Goal: Task Accomplishment & Management: Manage account settings

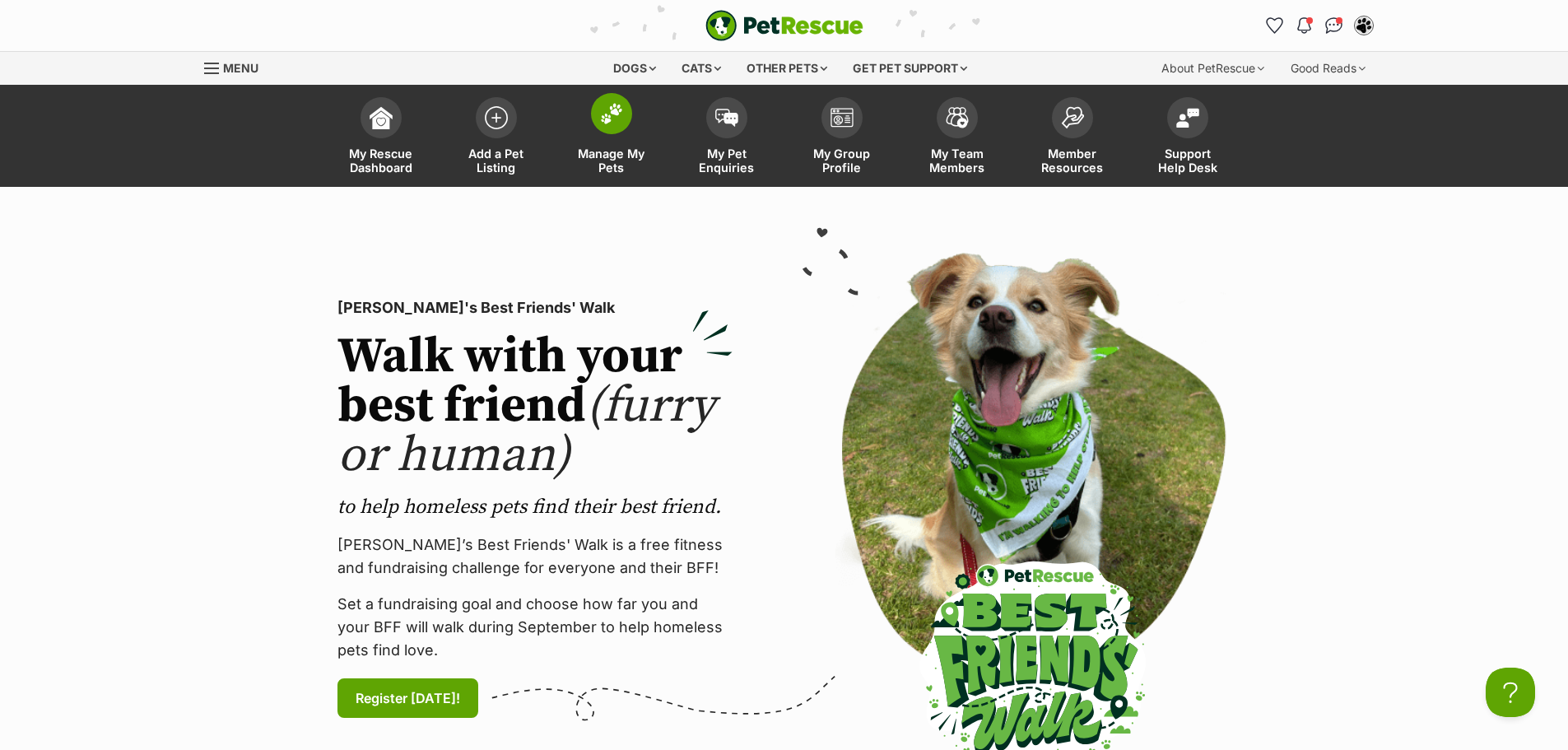
click at [600, 130] on span at bounding box center [611, 113] width 41 height 41
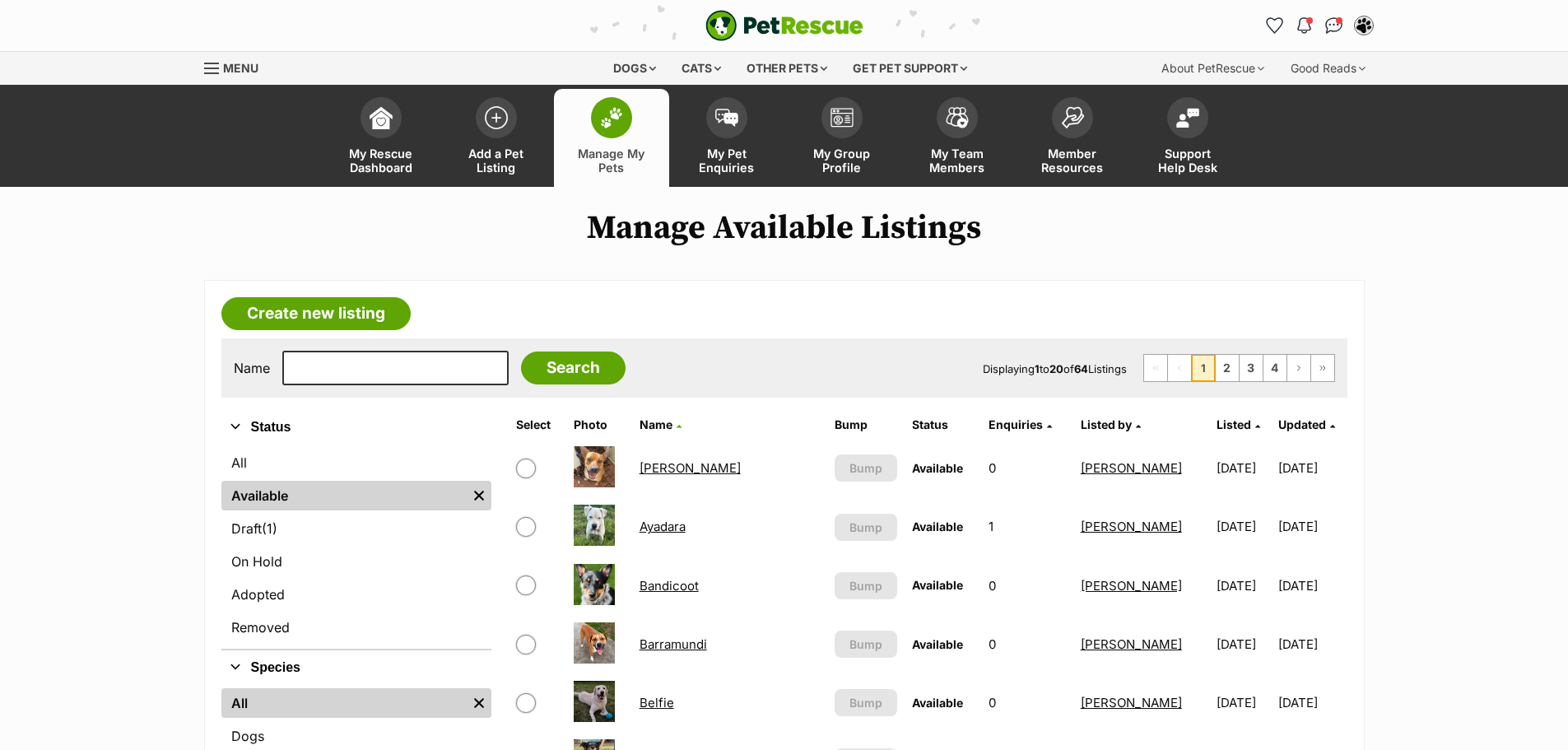
click at [1216, 428] on span "Listed" at bounding box center [1233, 424] width 35 height 14
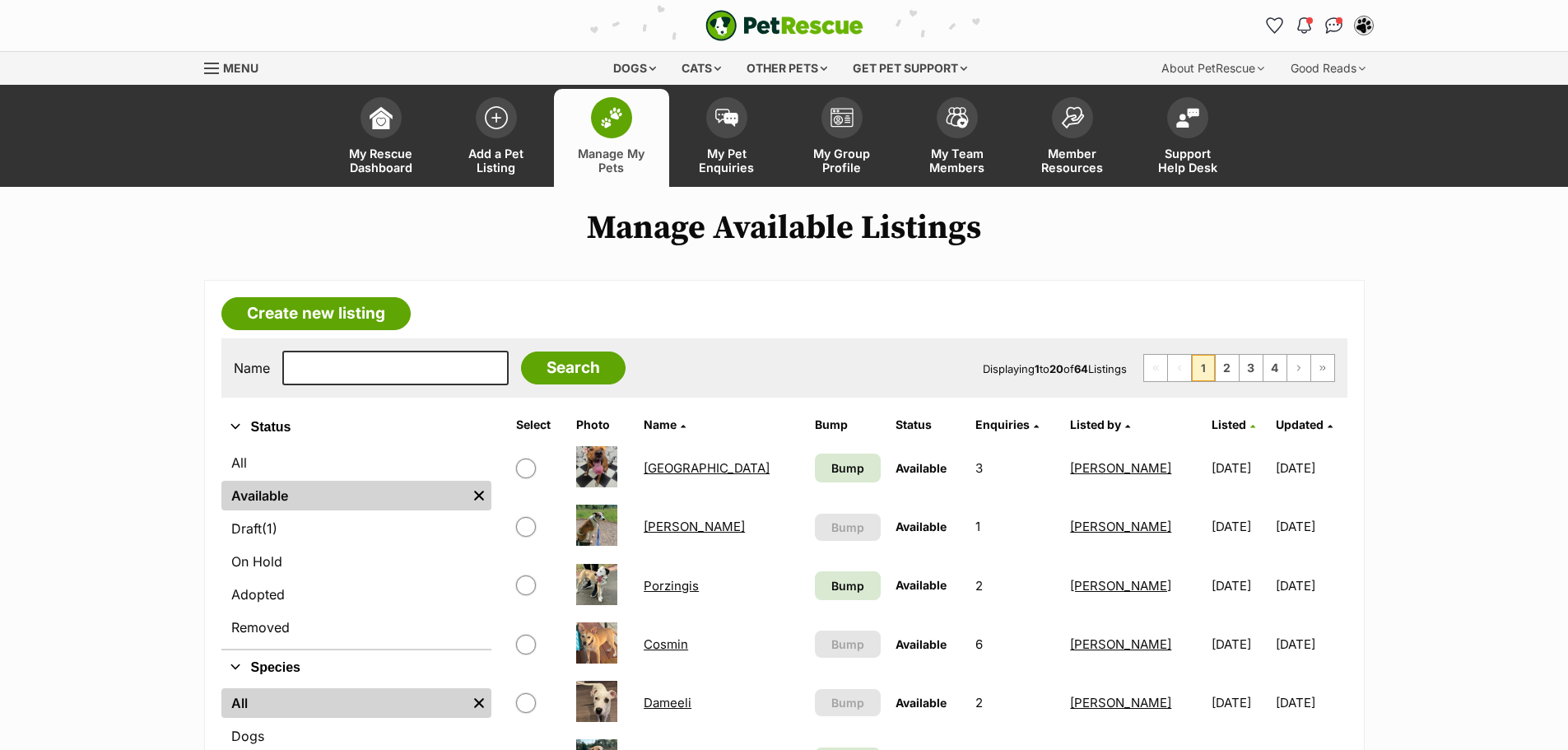
click at [1211, 428] on span "Listed" at bounding box center [1228, 424] width 35 height 14
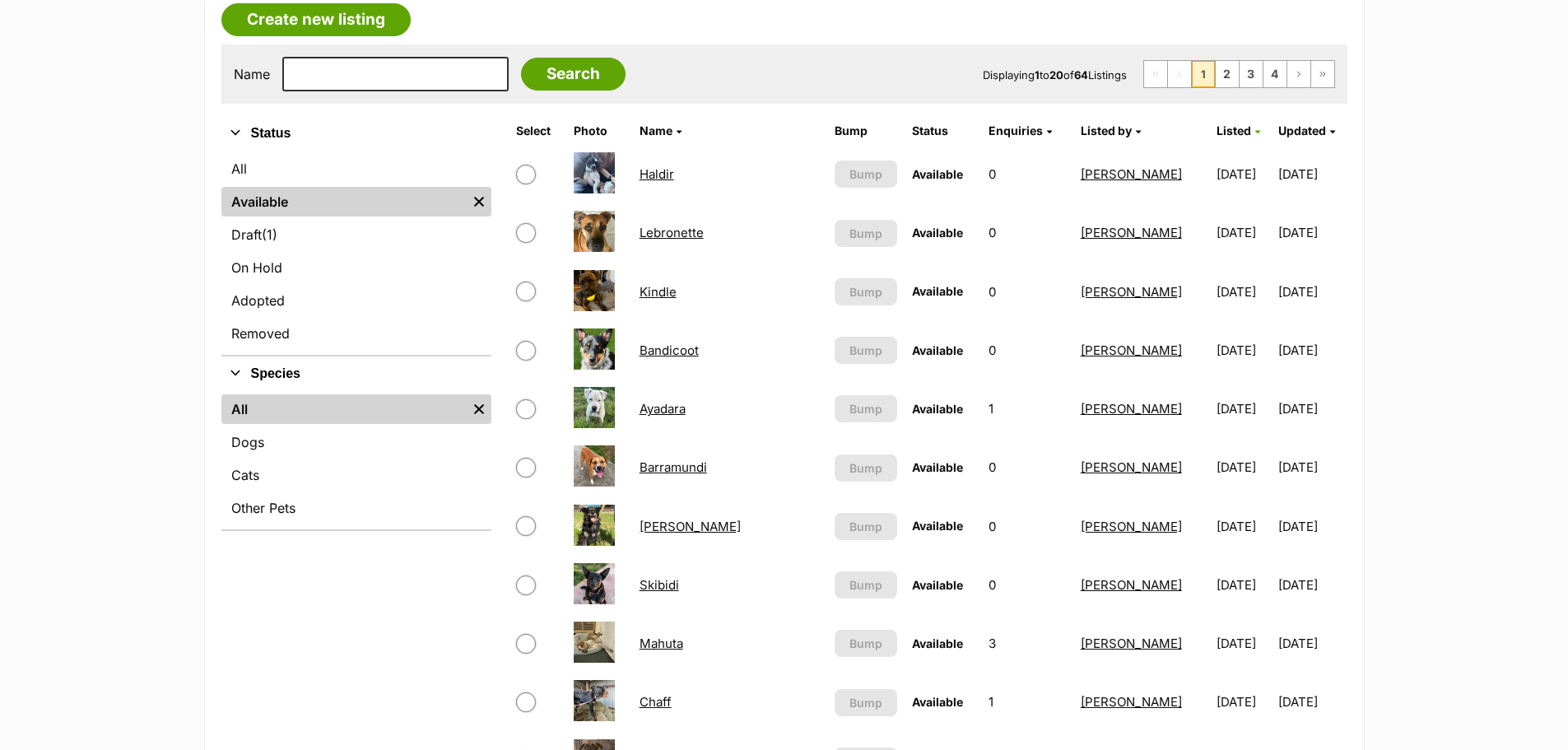
scroll to position [330, 0]
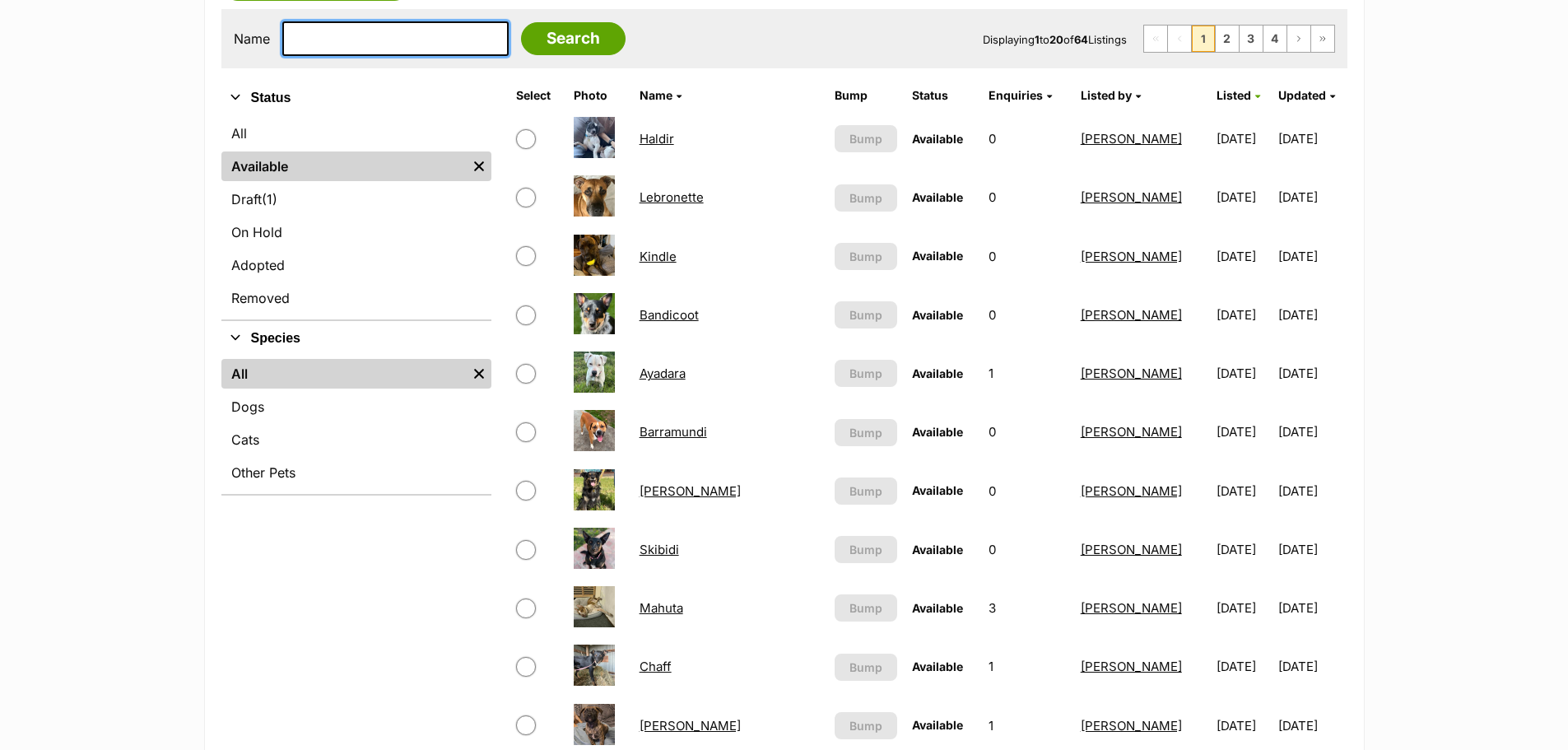
click at [394, 48] on input "text" at bounding box center [396, 38] width 227 height 35
type input "milka"
click at [521, 22] on input "Search" at bounding box center [574, 38] width 105 height 33
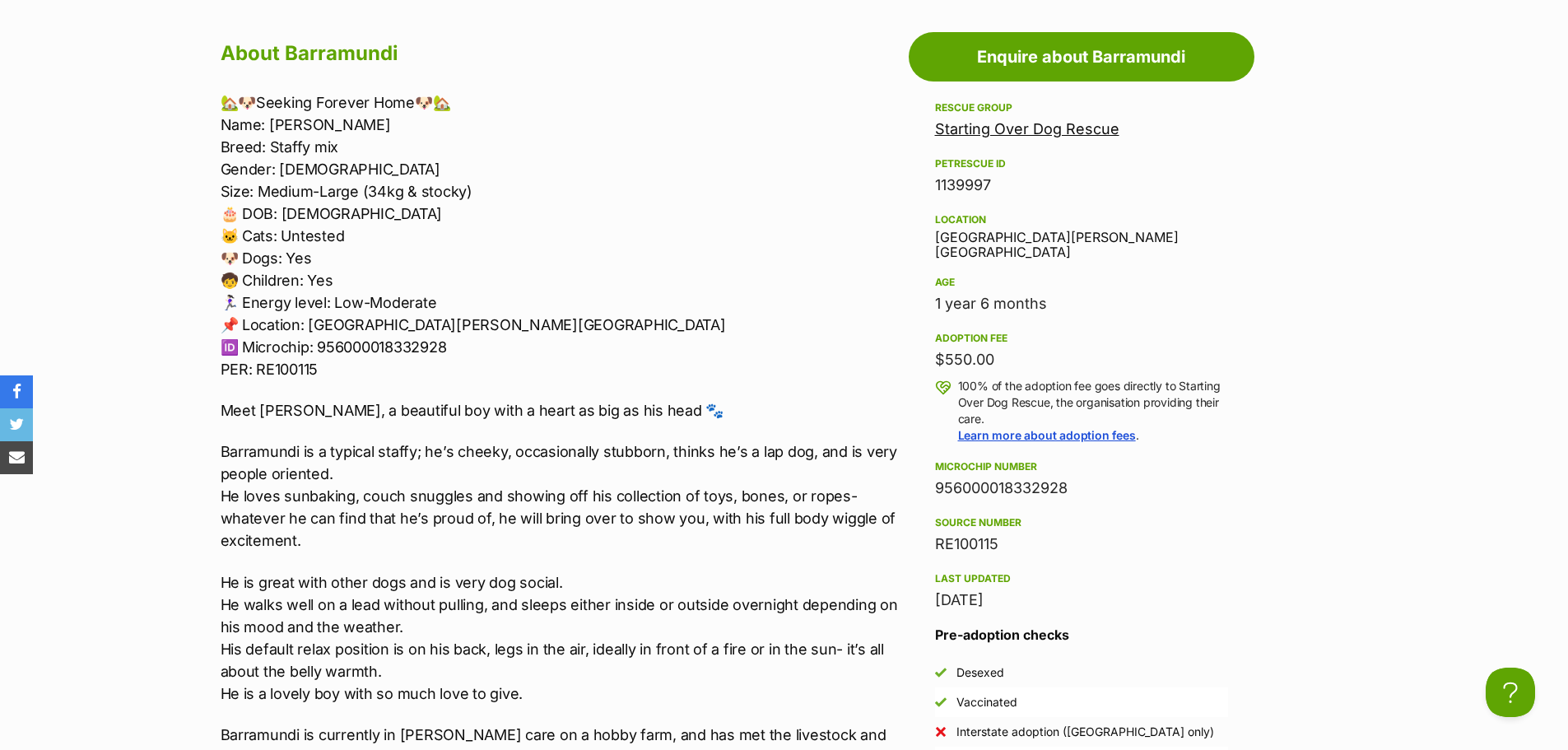
scroll to position [1400, 0]
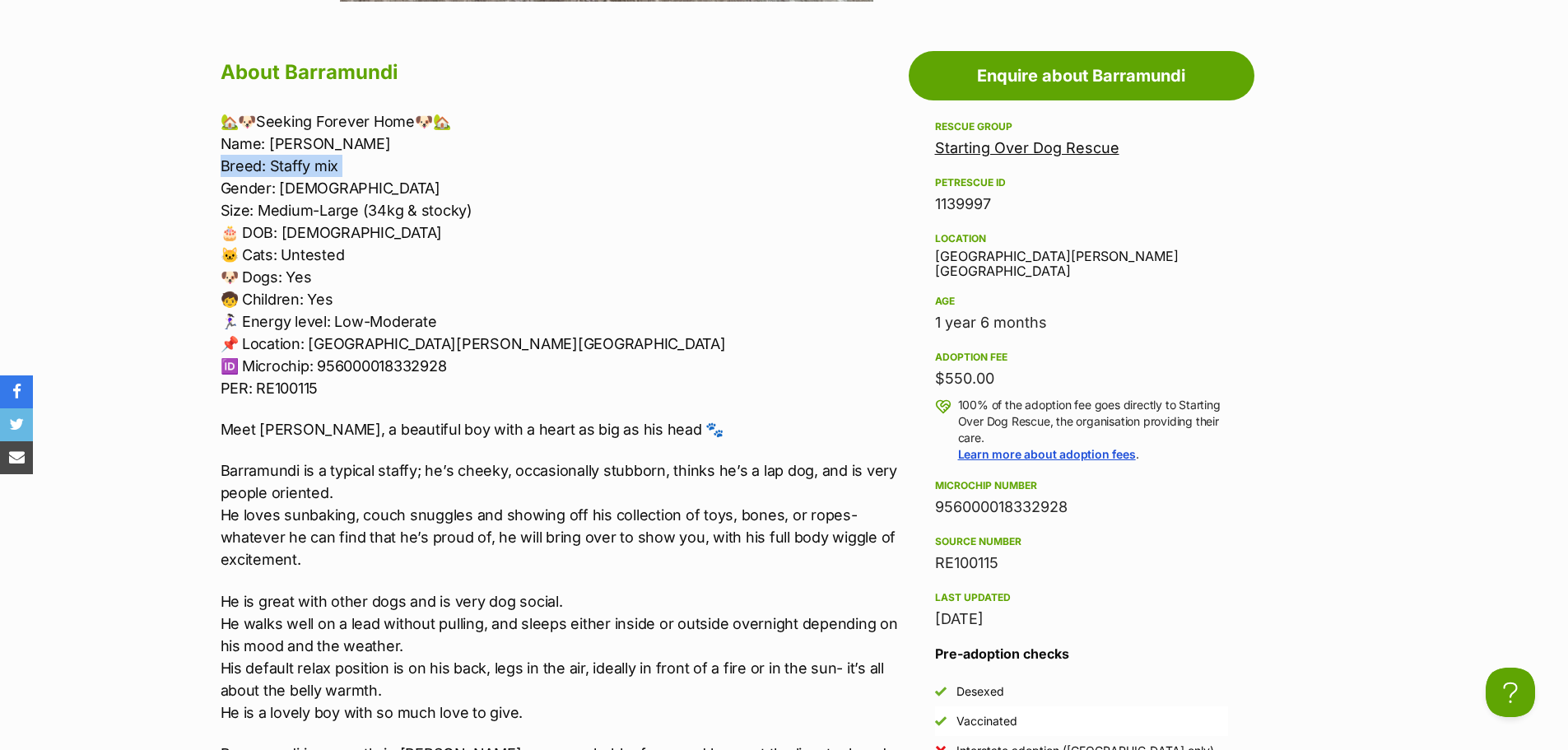
drag, startPoint x: 164, startPoint y: 176, endPoint x: 222, endPoint y: 190, distance: 59.7
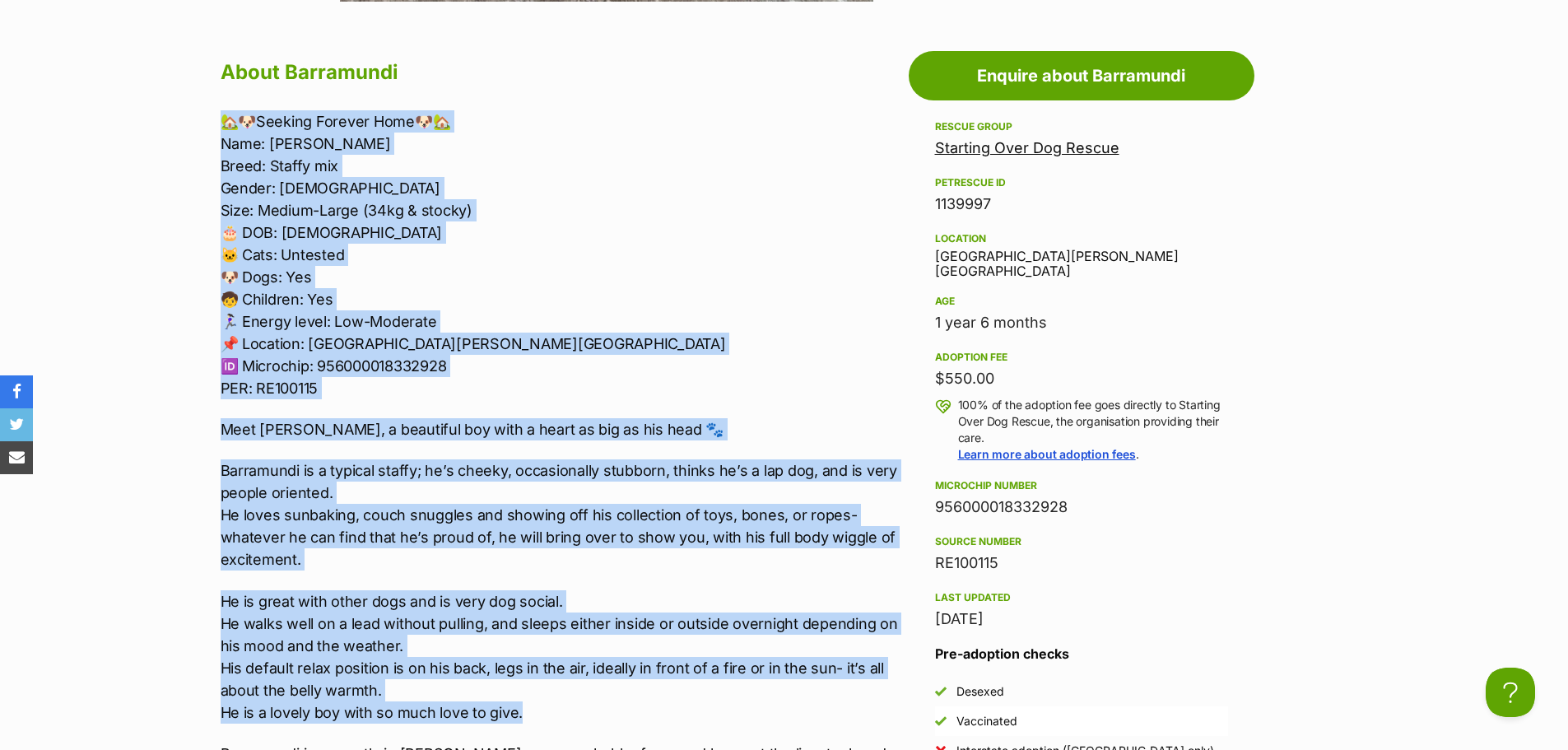
drag, startPoint x: 226, startPoint y: 118, endPoint x: 617, endPoint y: 712, distance: 711.1
click at [617, 712] on div "🏡🐶Seeking Forever Home🐶🏡 Name: Barramundi Breed: Staffy mix Gender: Male Size: …" at bounding box center [561, 705] width 680 height 1189
copy div "🏡🐶Seeking Forever Home🐶🏡 Name: Barramundi Breed: Staffy mix Gender: Male Size: …"
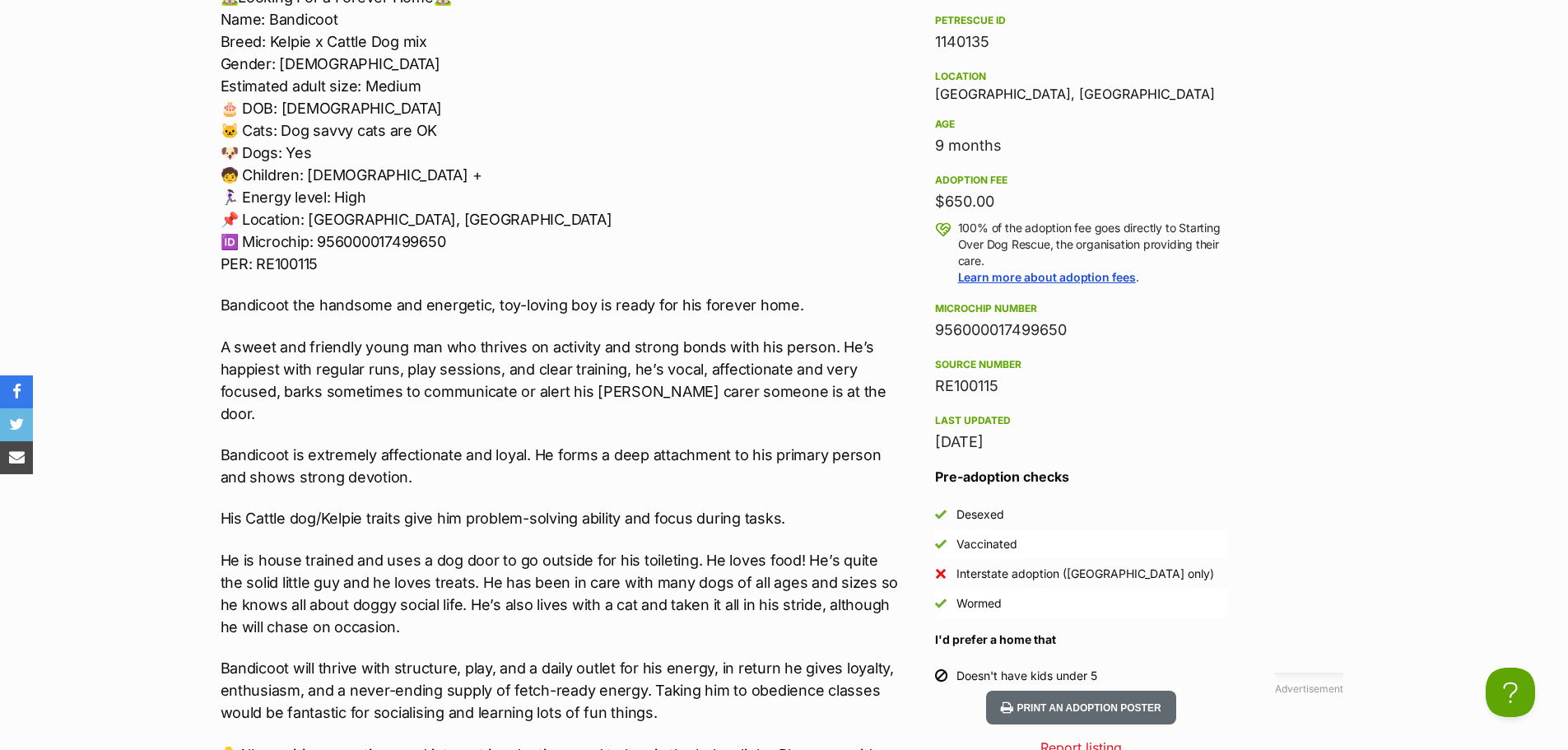
scroll to position [1564, 0]
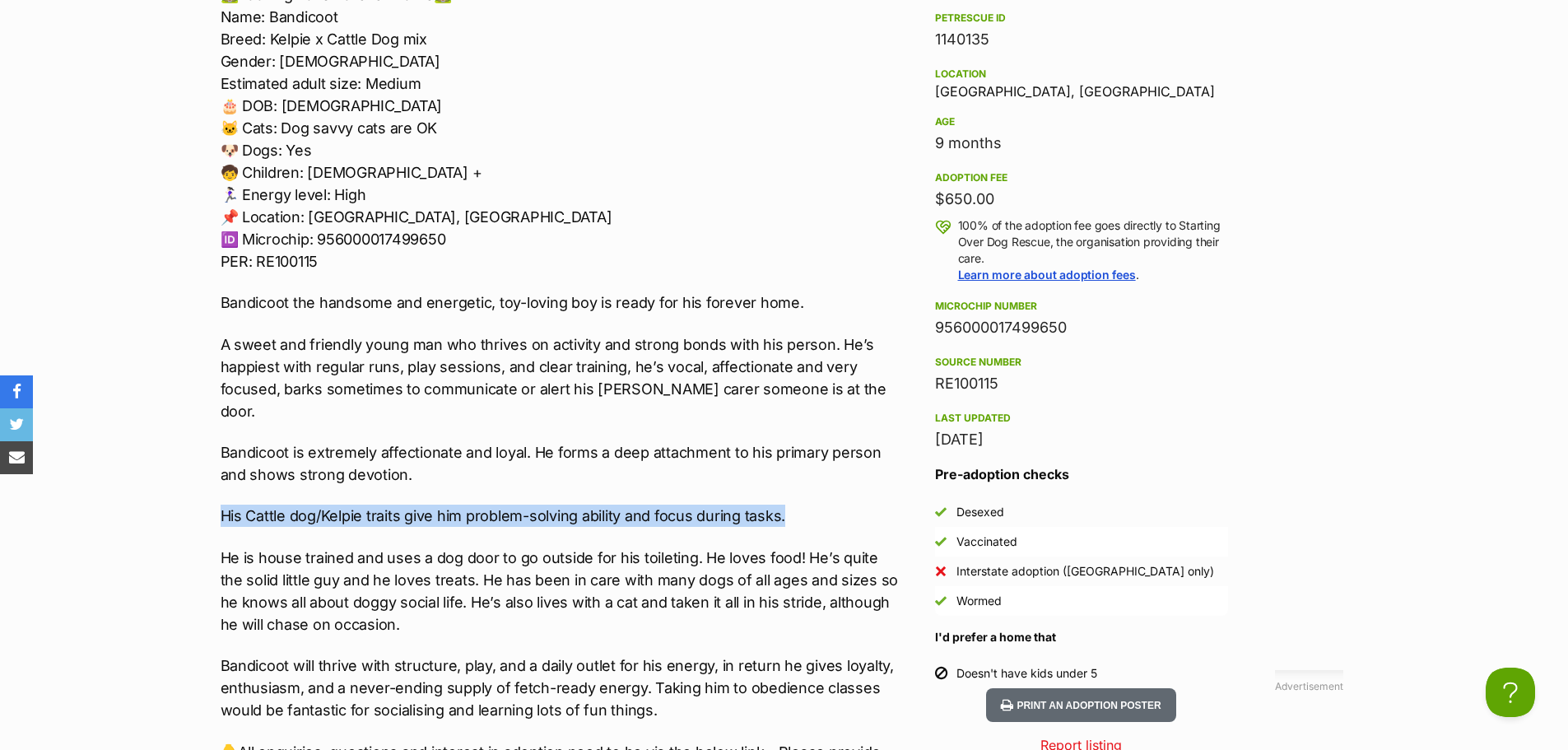
drag, startPoint x: 814, startPoint y: 489, endPoint x: 219, endPoint y: 472, distance: 595.2
click at [219, 472] on div "Upload Videos About Bandicoot 🏡Looking For a Forever Home🏡 Name: Bandicoot Bree…" at bounding box center [552, 626] width 696 height 1513
click at [813, 505] on p "His Cattle dog/Kelpie traits give him problem-solving ability and focus during …" at bounding box center [561, 516] width 680 height 22
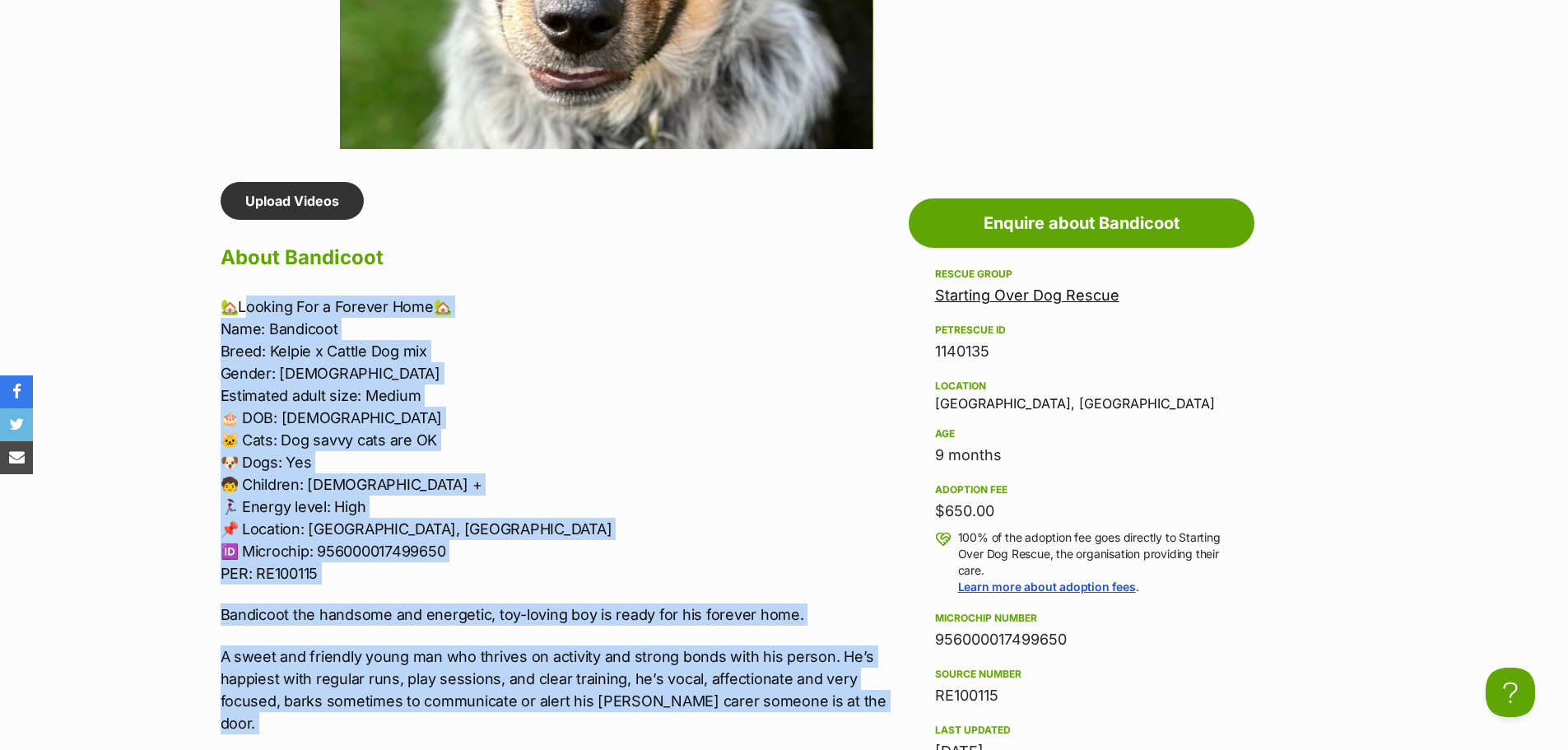
scroll to position [1235, 0]
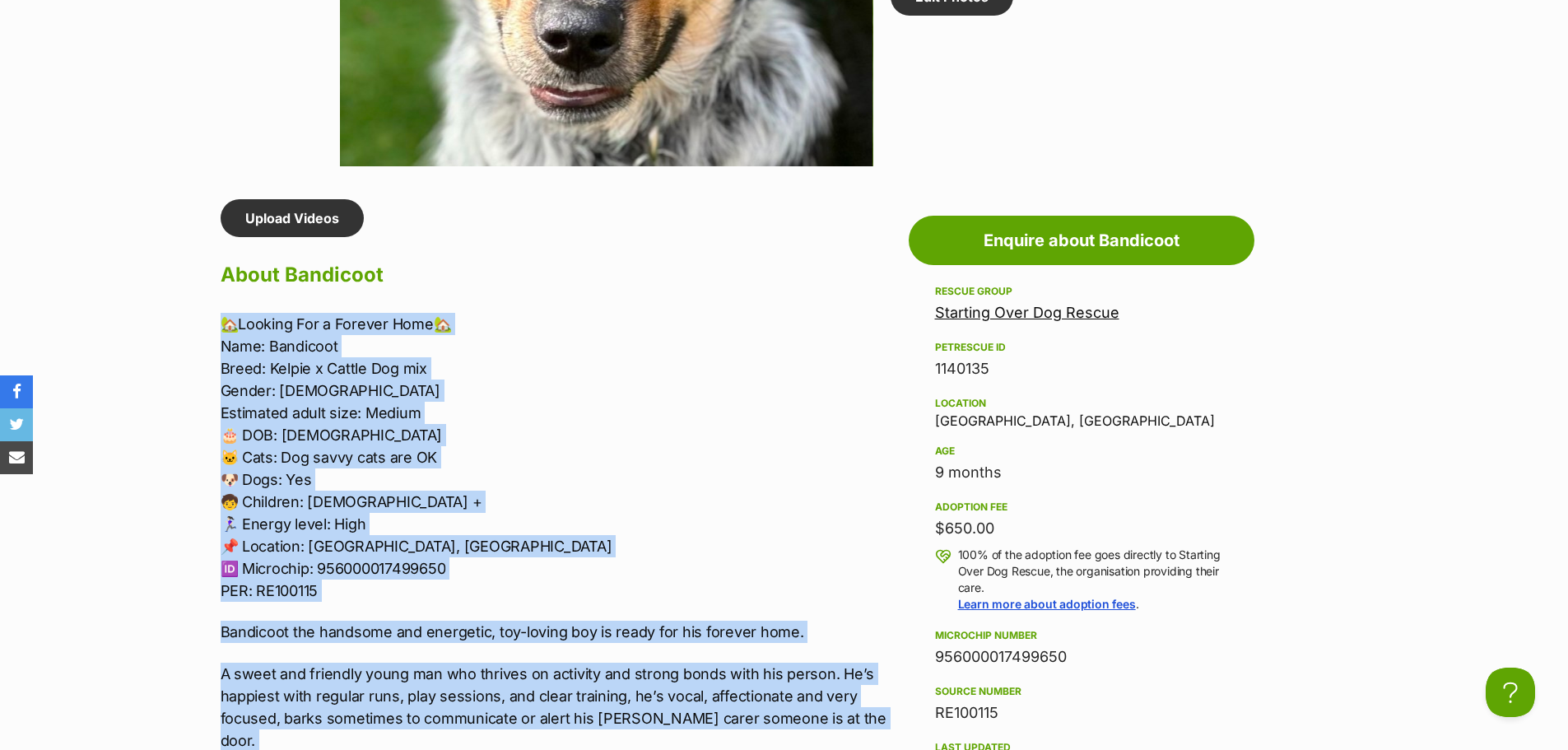
drag, startPoint x: 785, startPoint y: 498, endPoint x: 190, endPoint y: 319, distance: 621.3
copy div "🏡Looking For a Forever Home🏡 Name: Bandicoot Breed: Kelpie x Cattle Dog mix Gen…"
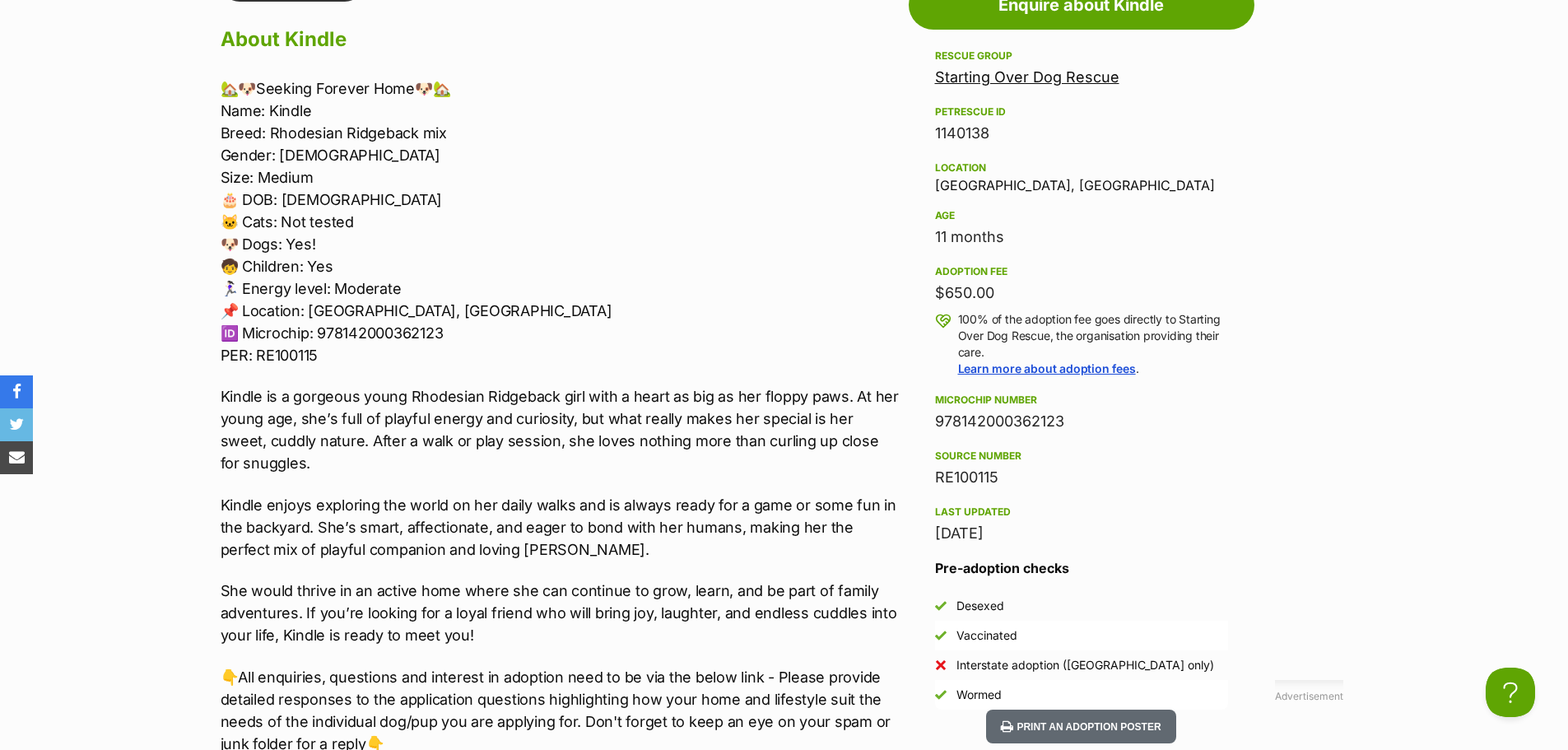
scroll to position [1482, 0]
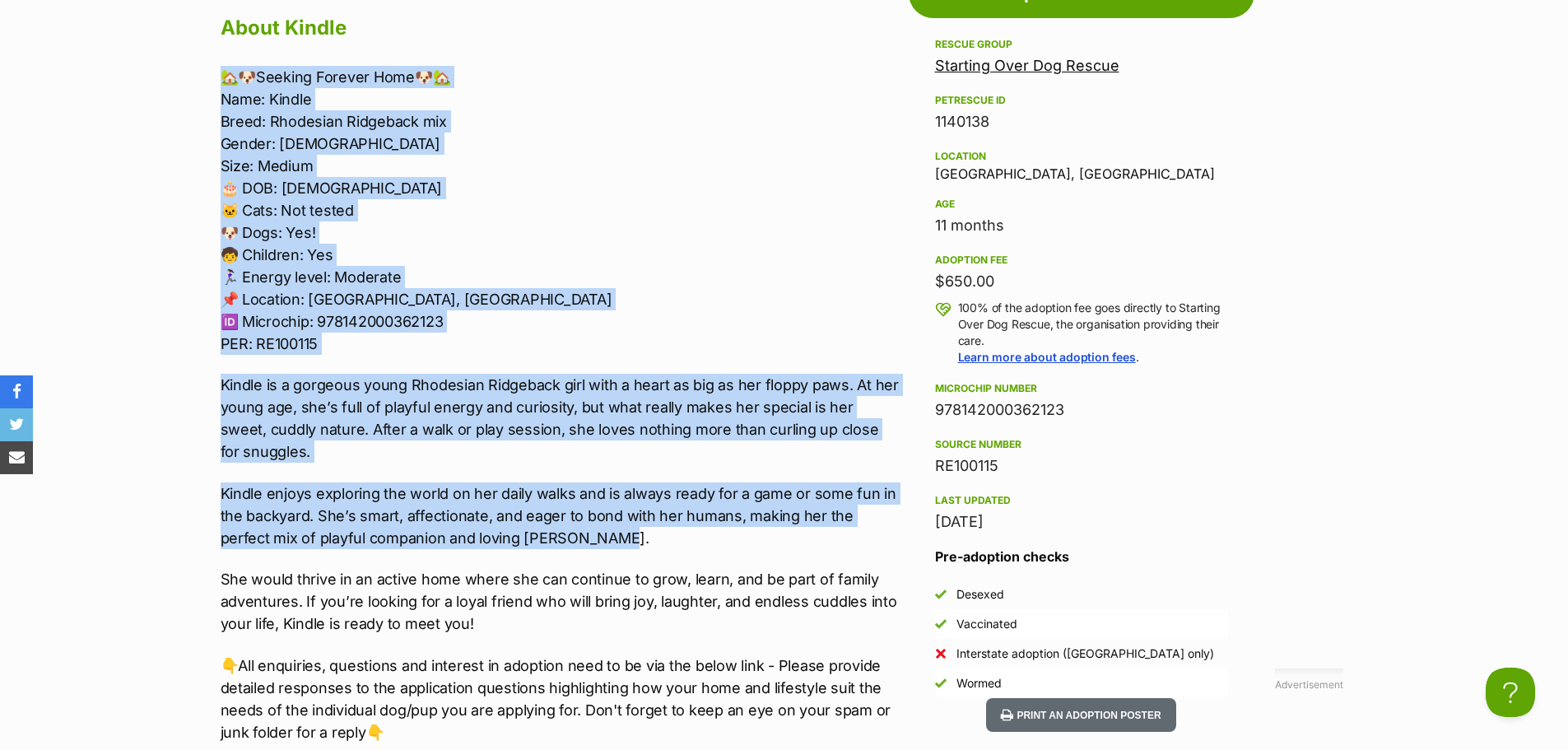
drag, startPoint x: 576, startPoint y: 534, endPoint x: 223, endPoint y: 65, distance: 587.0
click at [223, 66] on div "🏡🐶Seeking Forever Home🐶🏡 Name: Kindle Breed: Rhodesian Ridgeback mix Gender: [D…" at bounding box center [561, 466] width 680 height 801
copy div "🏡🐶Seeking Forever Home🐶🏡 Name: Kindle Breed: Rhodesian Ridgeback mix Gender: Fe…"
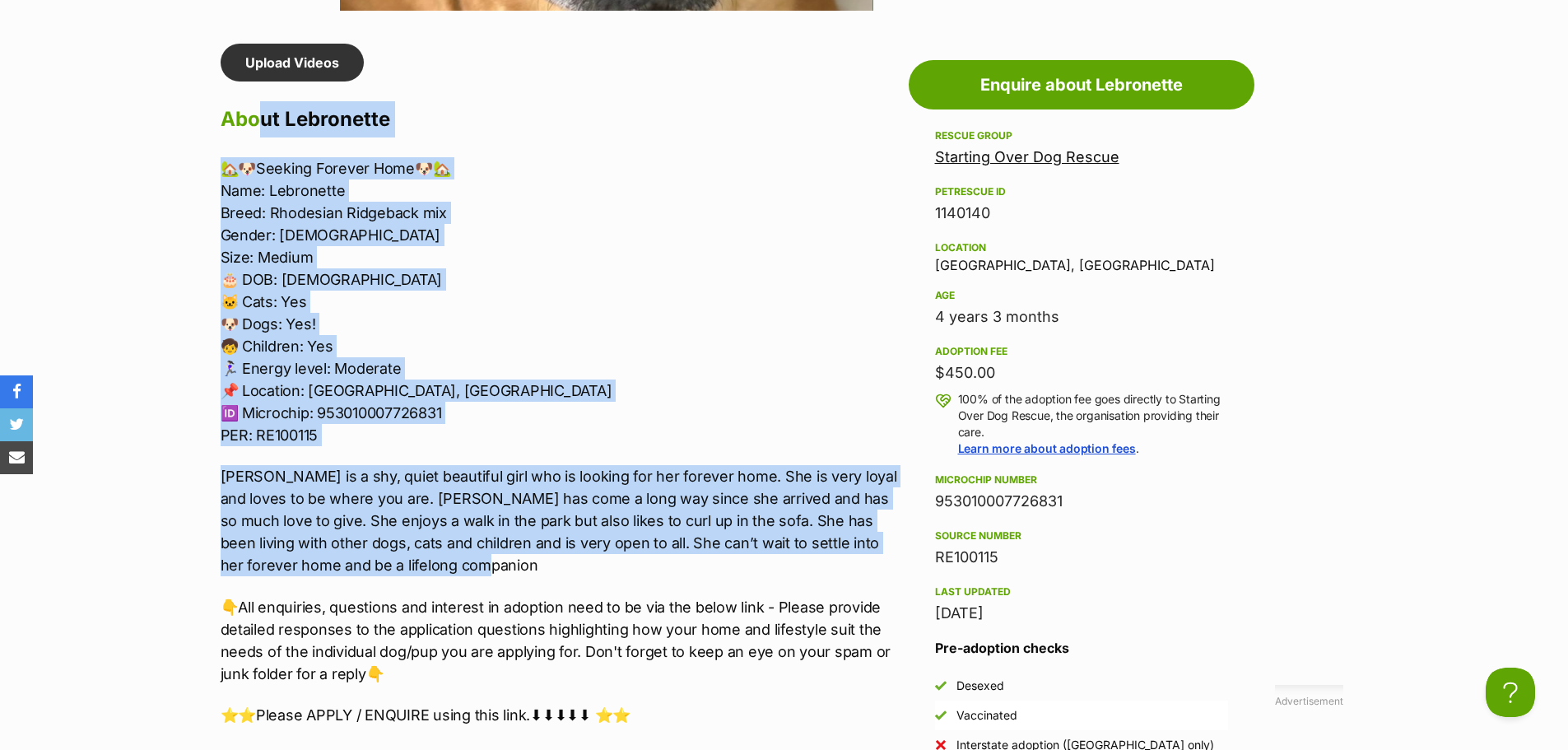
scroll to position [1317, 0]
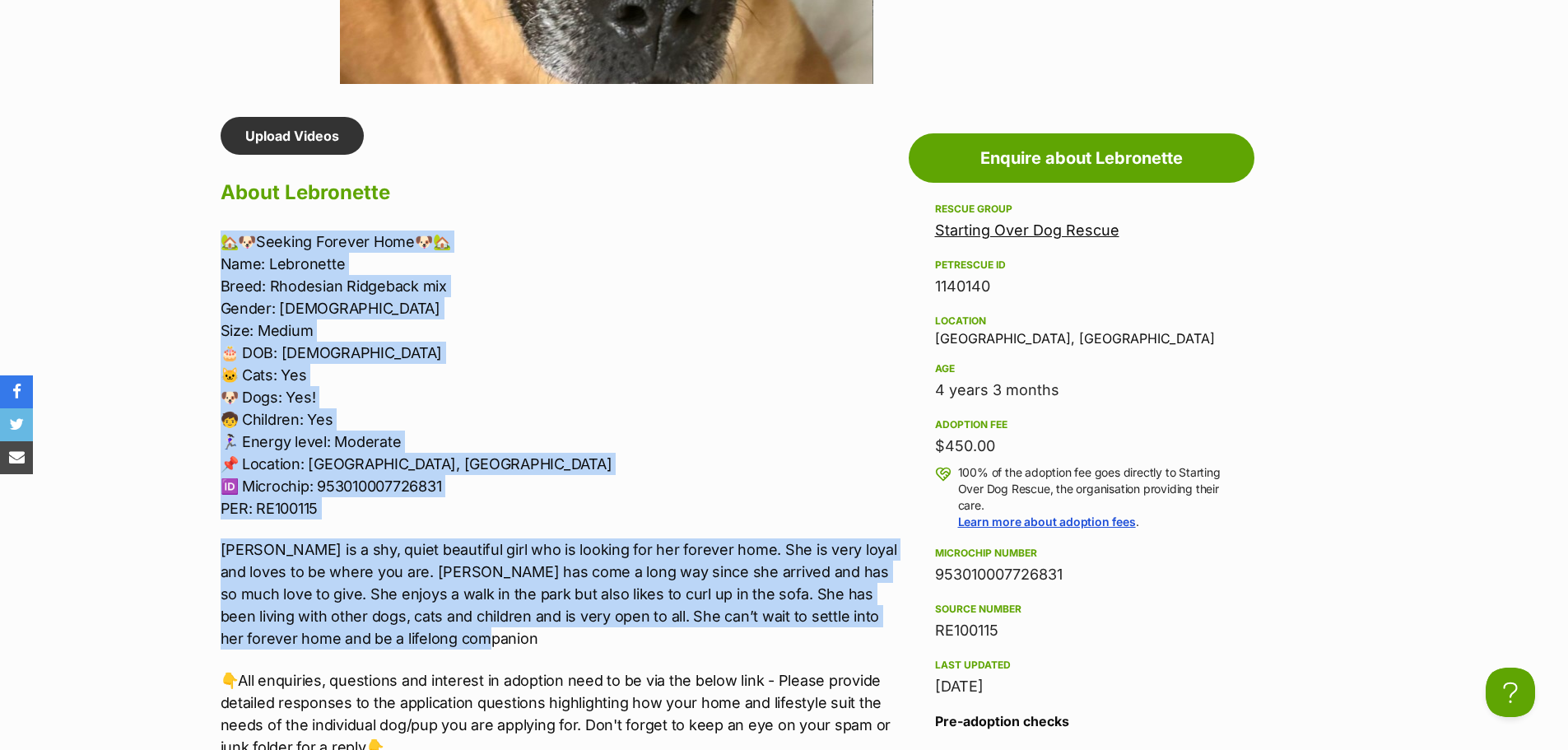
drag, startPoint x: 525, startPoint y: 303, endPoint x: 214, endPoint y: 239, distance: 317.5
click at [214, 239] on div "Upload Videos About Lebronette 🏡🐶Seeking Forever Home🐶🏡 Name: Lebronette Breed:…" at bounding box center [552, 714] width 696 height 1195
copy div "🏡🐶Seeking Forever Home🐶🏡 Name: Lebronette Breed: Rhodesian Ridgeback mix Gender…"
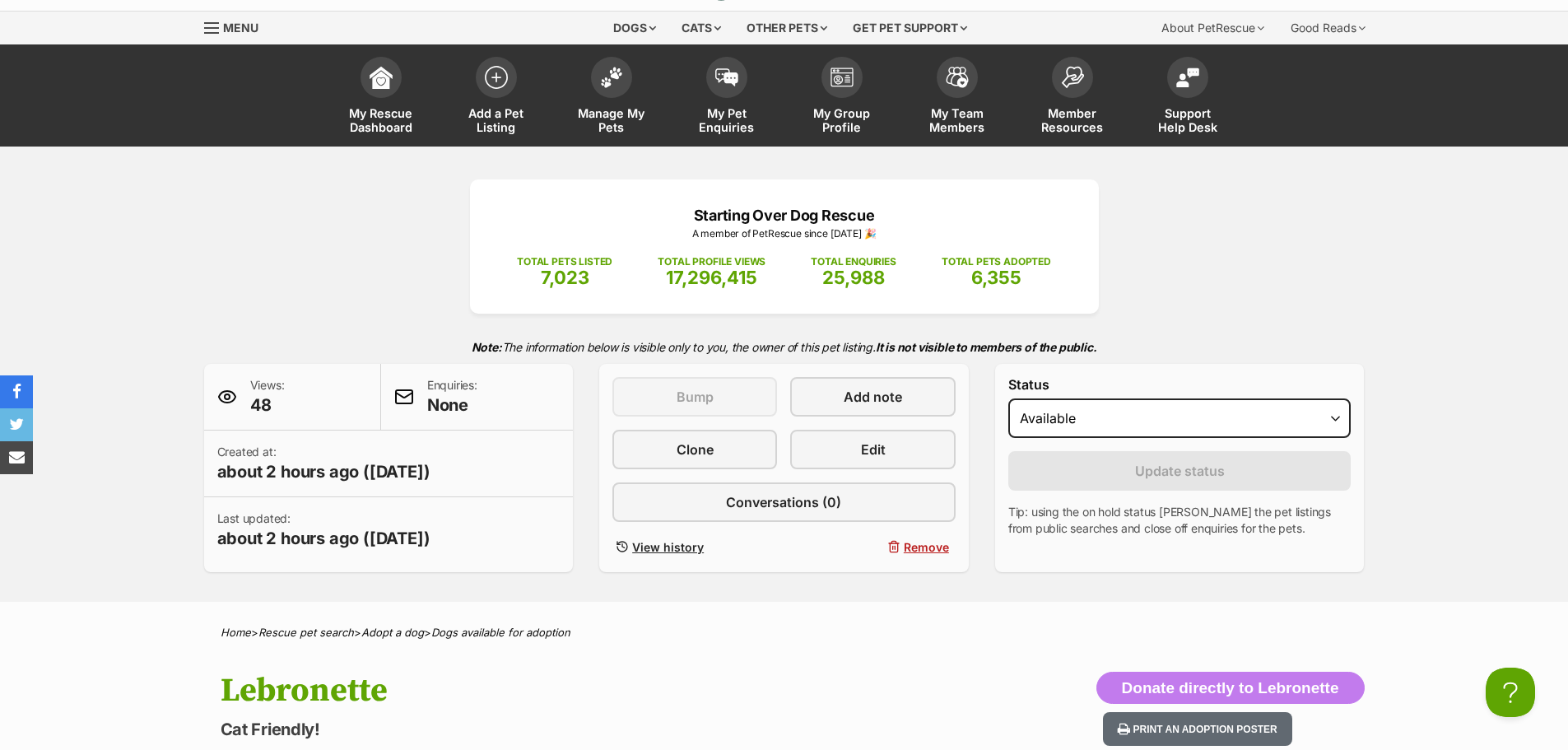
scroll to position [0, 0]
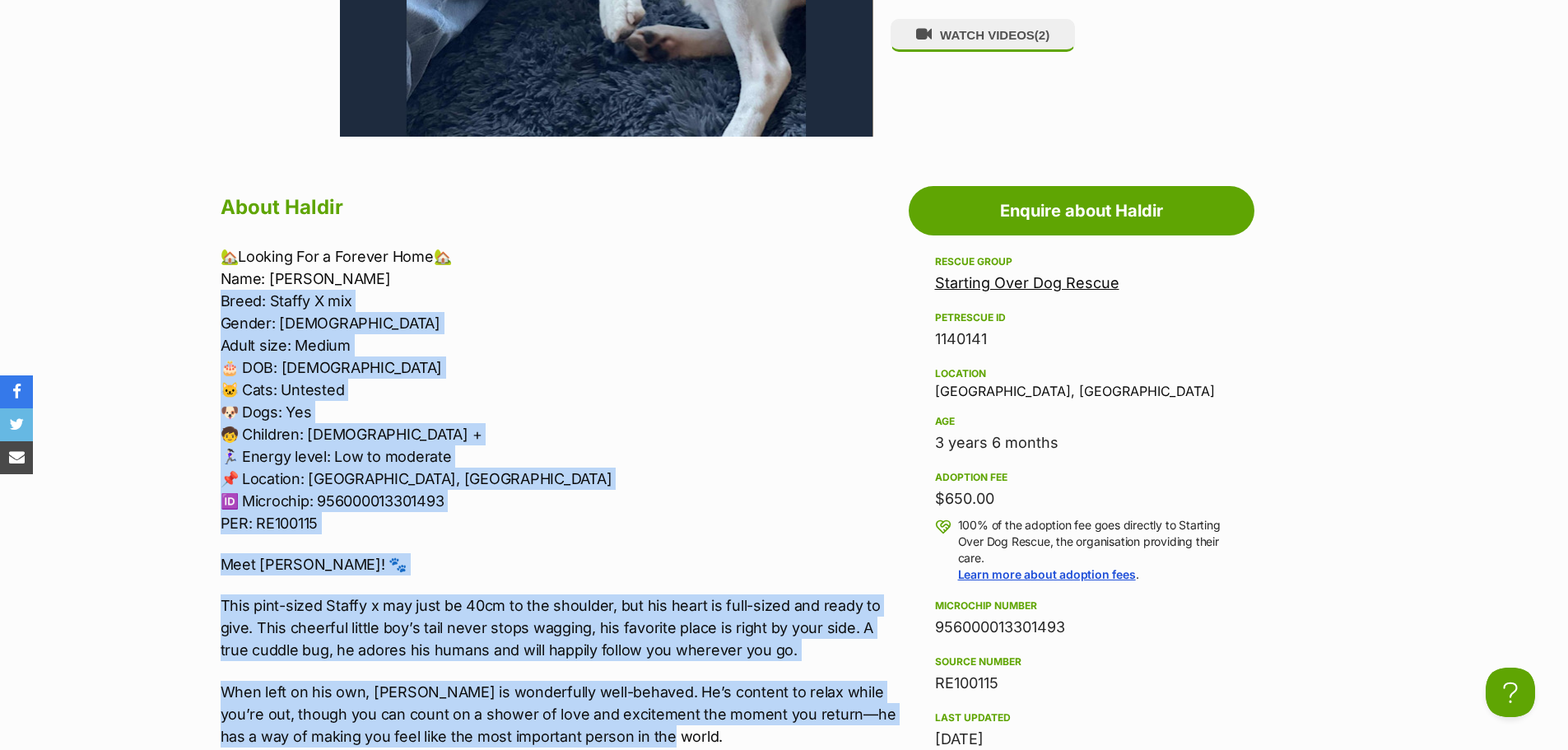
scroll to position [1235, 0]
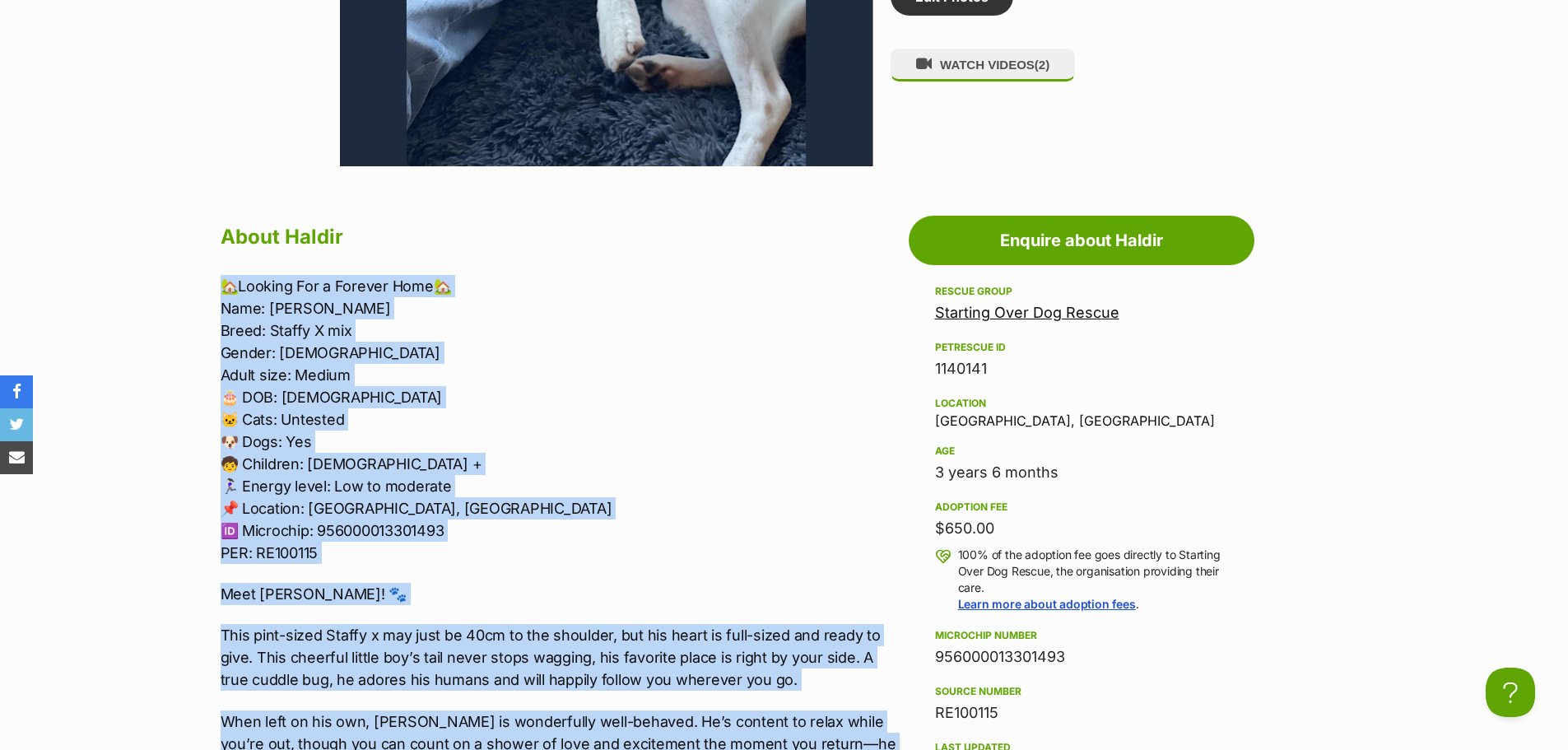
drag, startPoint x: 663, startPoint y: 439, endPoint x: 210, endPoint y: 283, distance: 479.1
copy div "🏡Looking For a Forever Home🏡 Name: [PERSON_NAME]: Staffy X mix Gender: [DEMOGRA…"
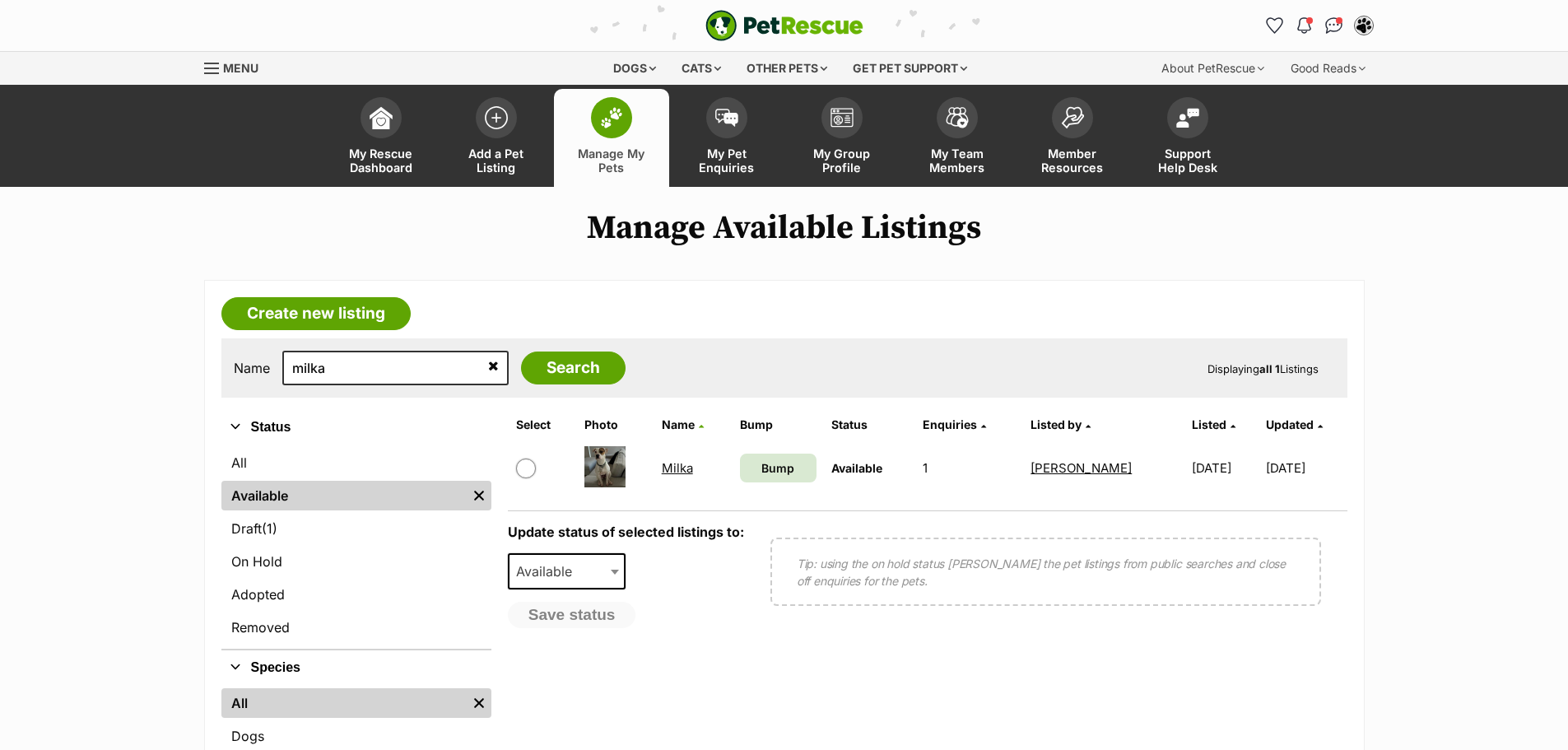
click at [689, 467] on link "Milka" at bounding box center [677, 467] width 31 height 16
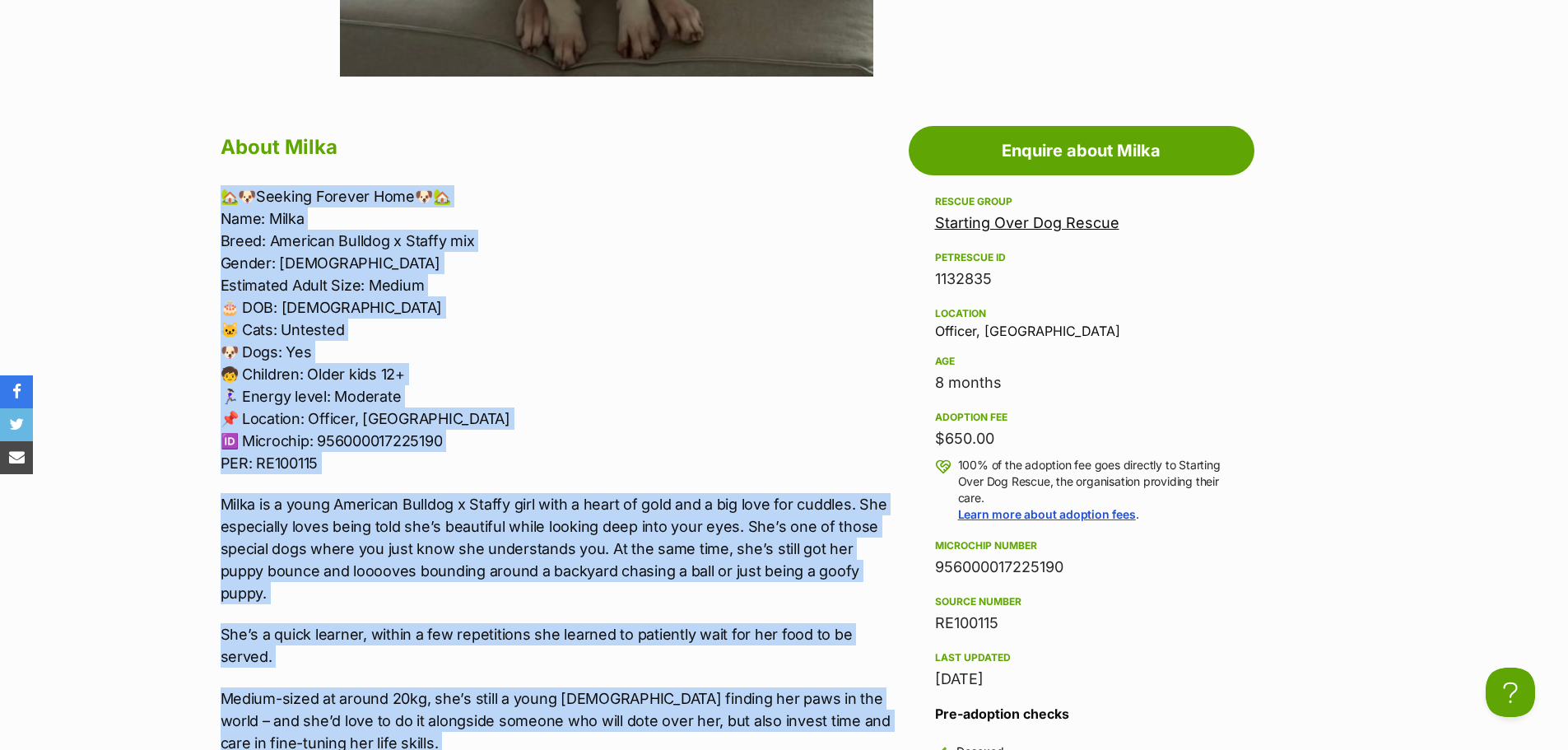
scroll to position [1317, 0]
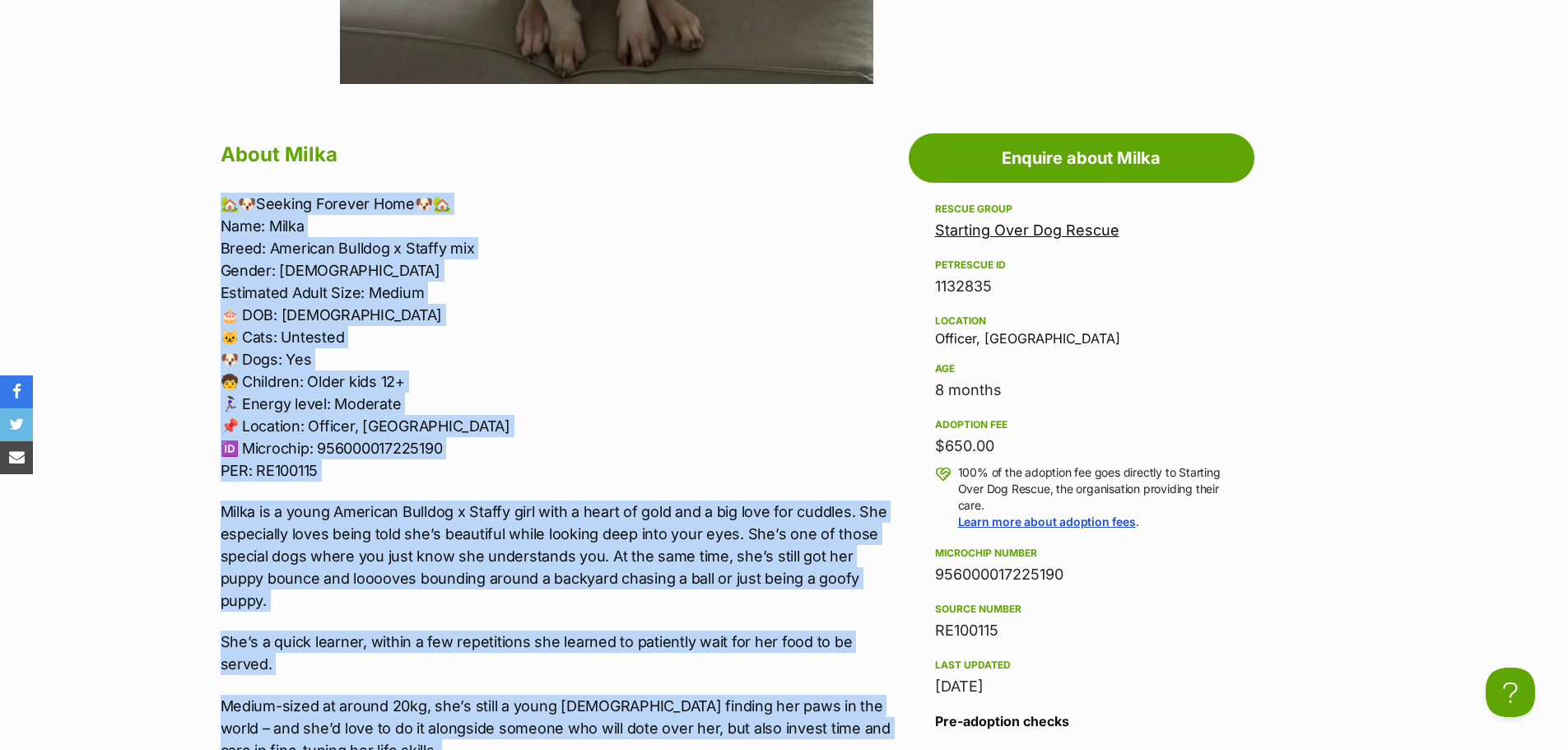
drag, startPoint x: 322, startPoint y: 611, endPoint x: 163, endPoint y: 207, distance: 434.2
click at [163, 207] on section "Starting Over Dog Rescue A member of PetRescue since 2012 🎉 TOTAL PETS LISTED 7…" at bounding box center [784, 568] width 1568 height 3397
copy div "🏡🐶Seeking Forever Home🐶🏡 Name: Milka Breed: American Bulldog x Staffy mix Gende…"
